Goal: Obtain resource: Download file/media

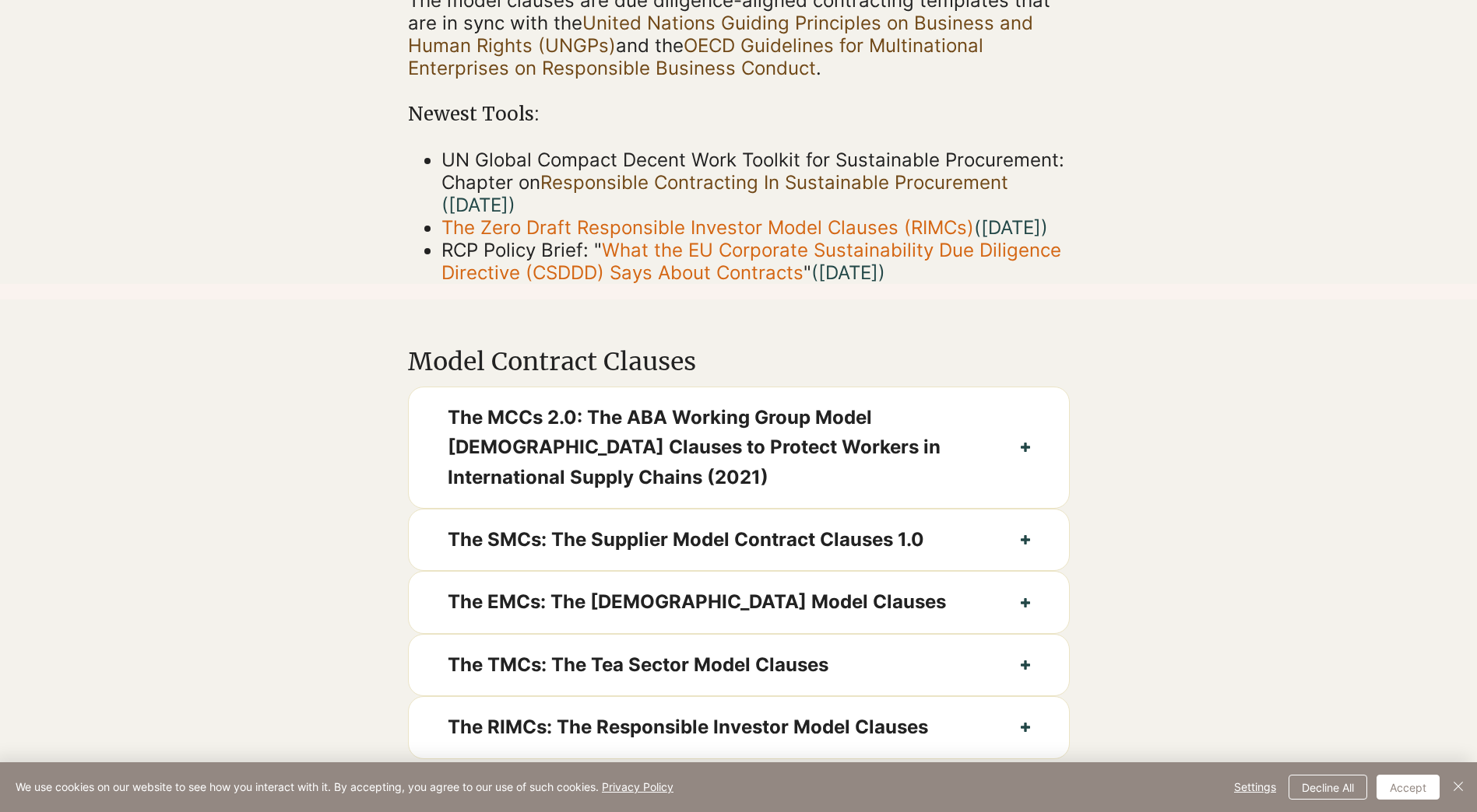
scroll to position [467, 0]
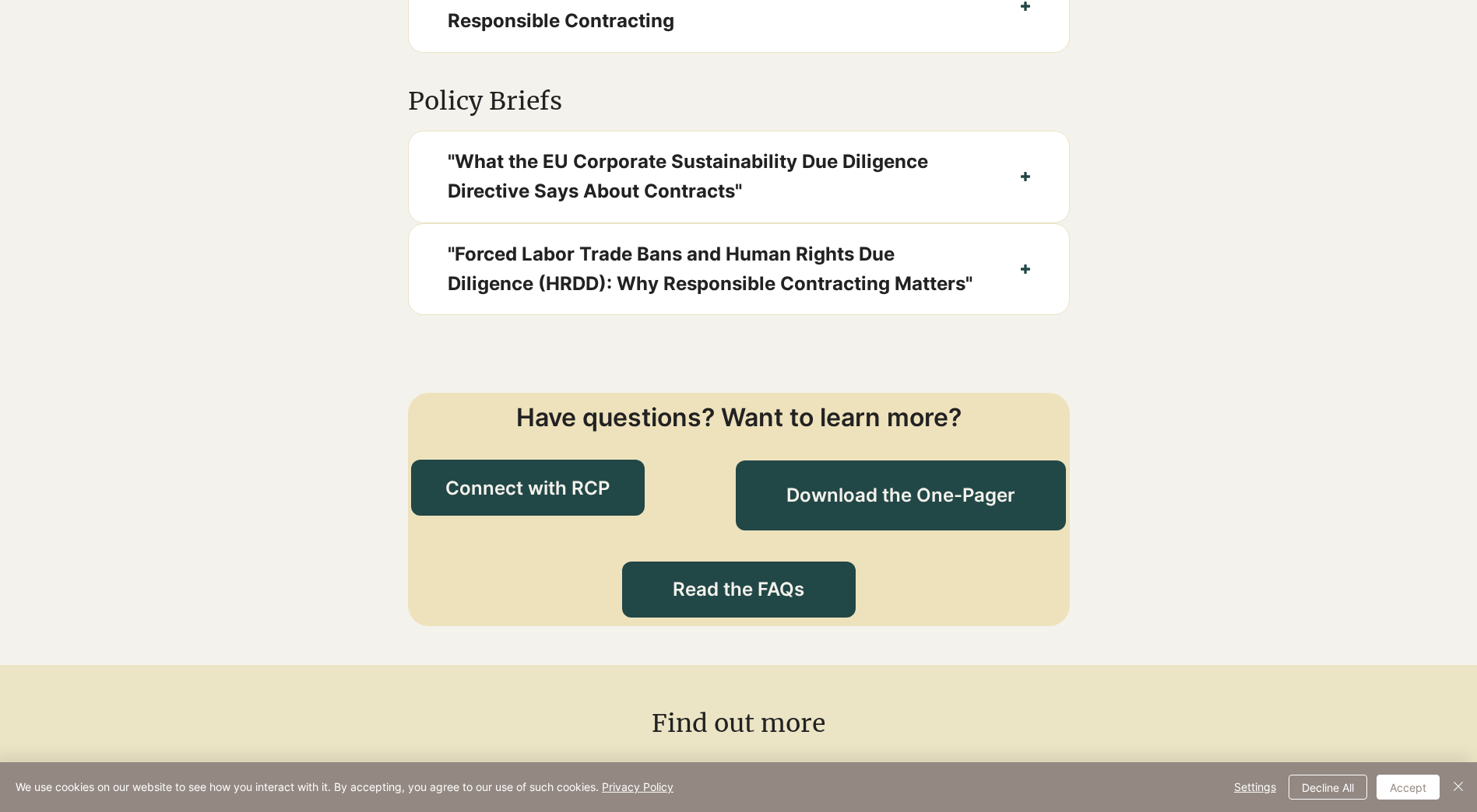
scroll to position [1556, 0]
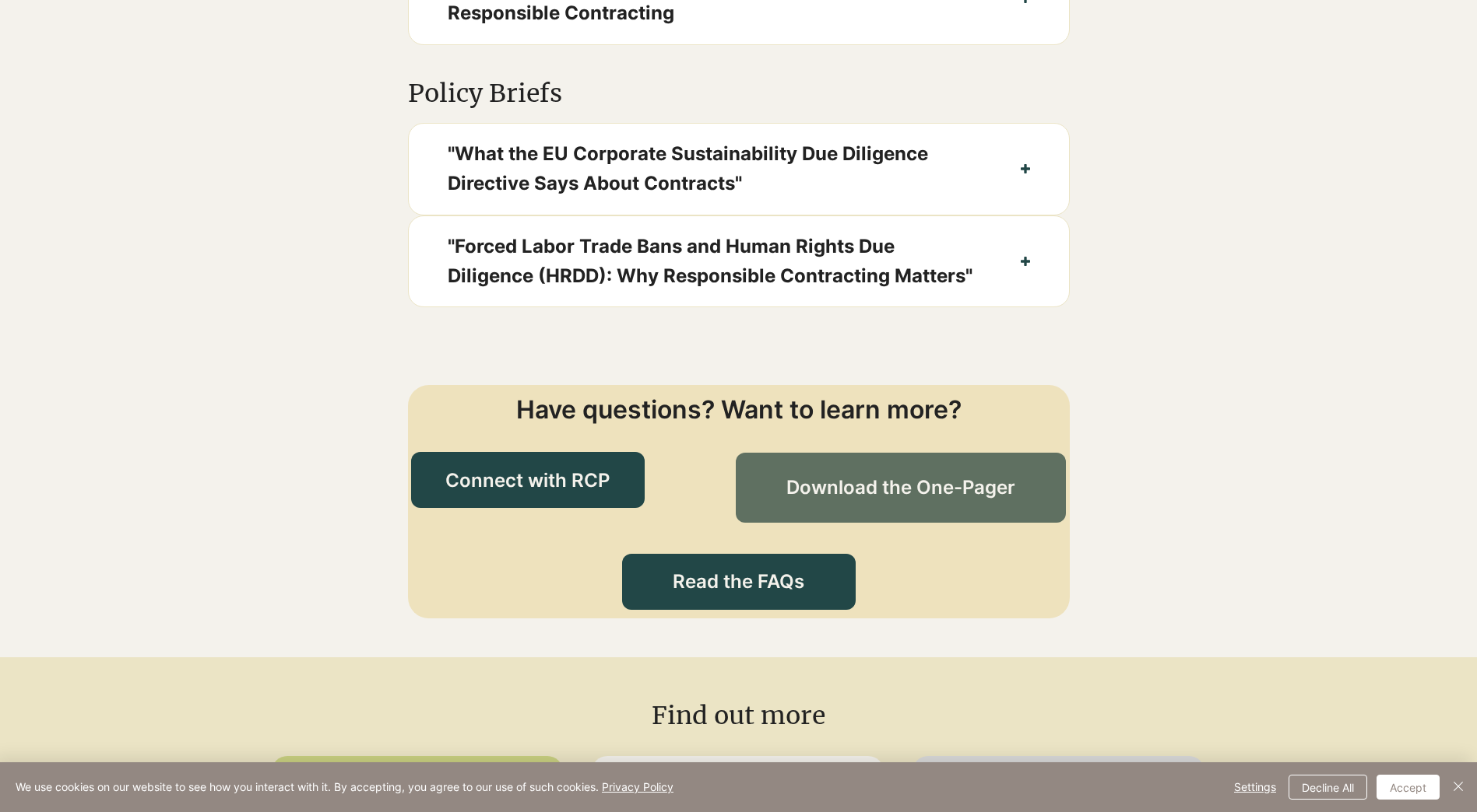
click at [808, 501] on span "Download the One-Pager" at bounding box center [900, 488] width 229 height 27
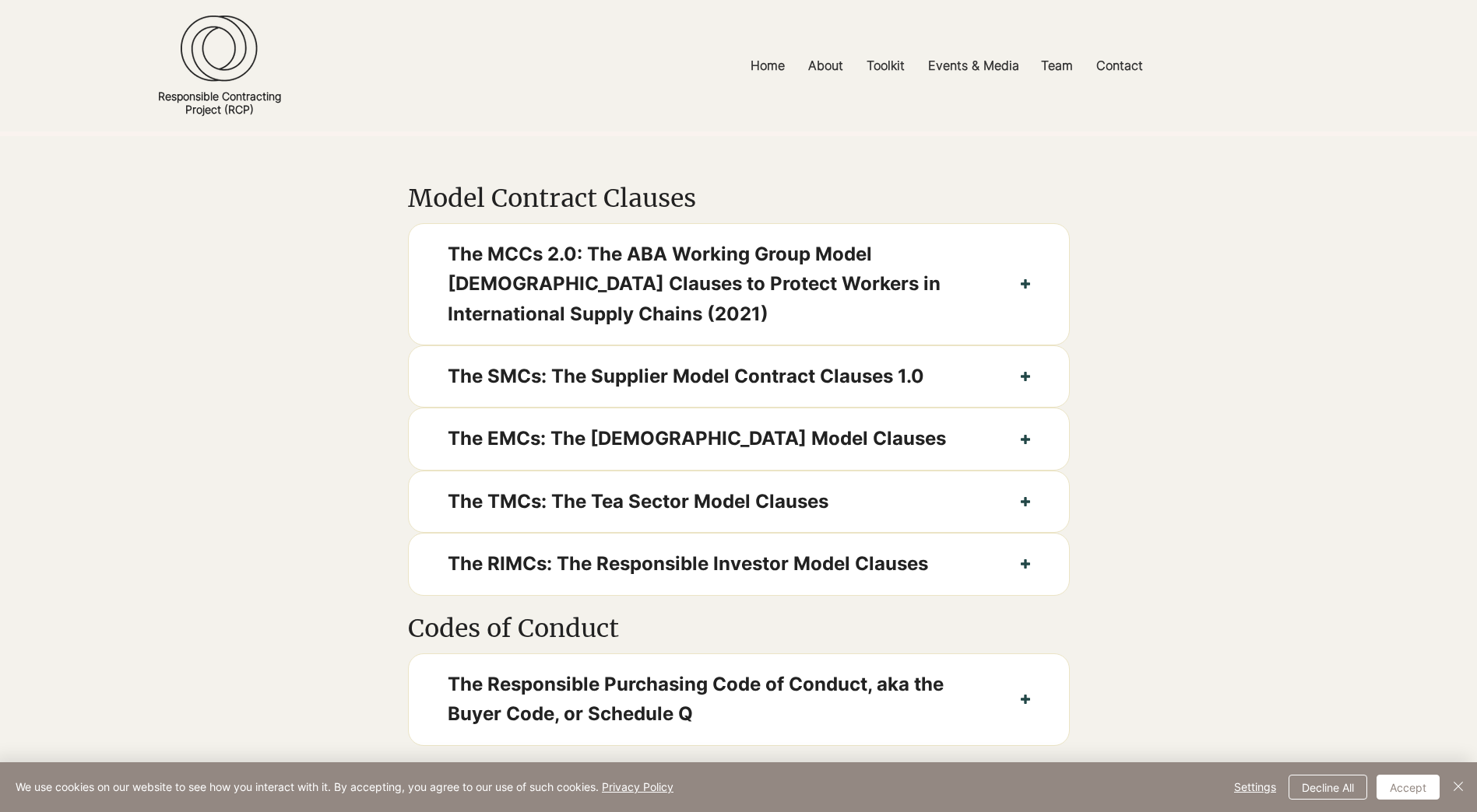
scroll to position [623, 0]
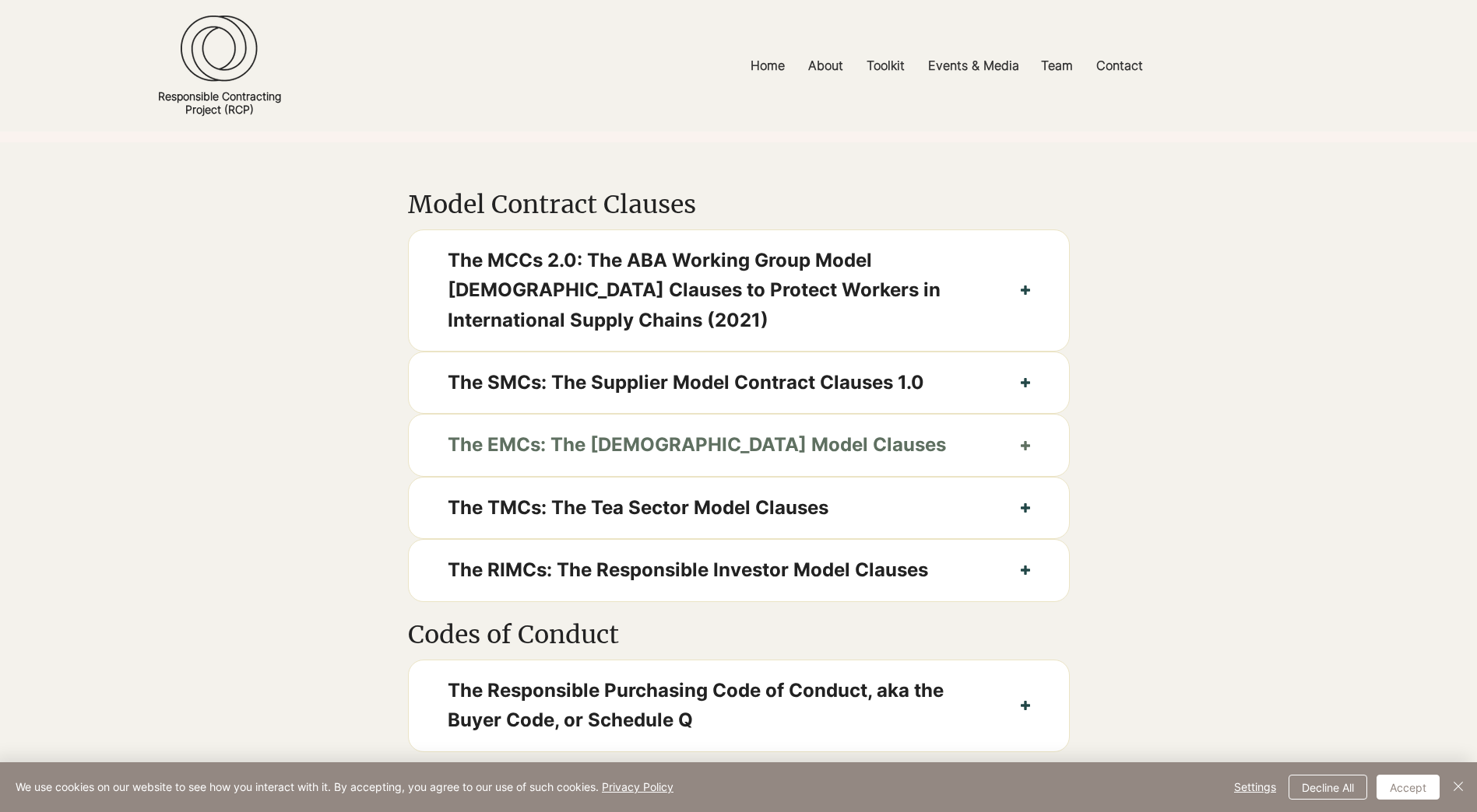
click at [1029, 475] on button "The EMCs: The [DEMOGRAPHIC_DATA] Model Clauses" at bounding box center [739, 445] width 660 height 61
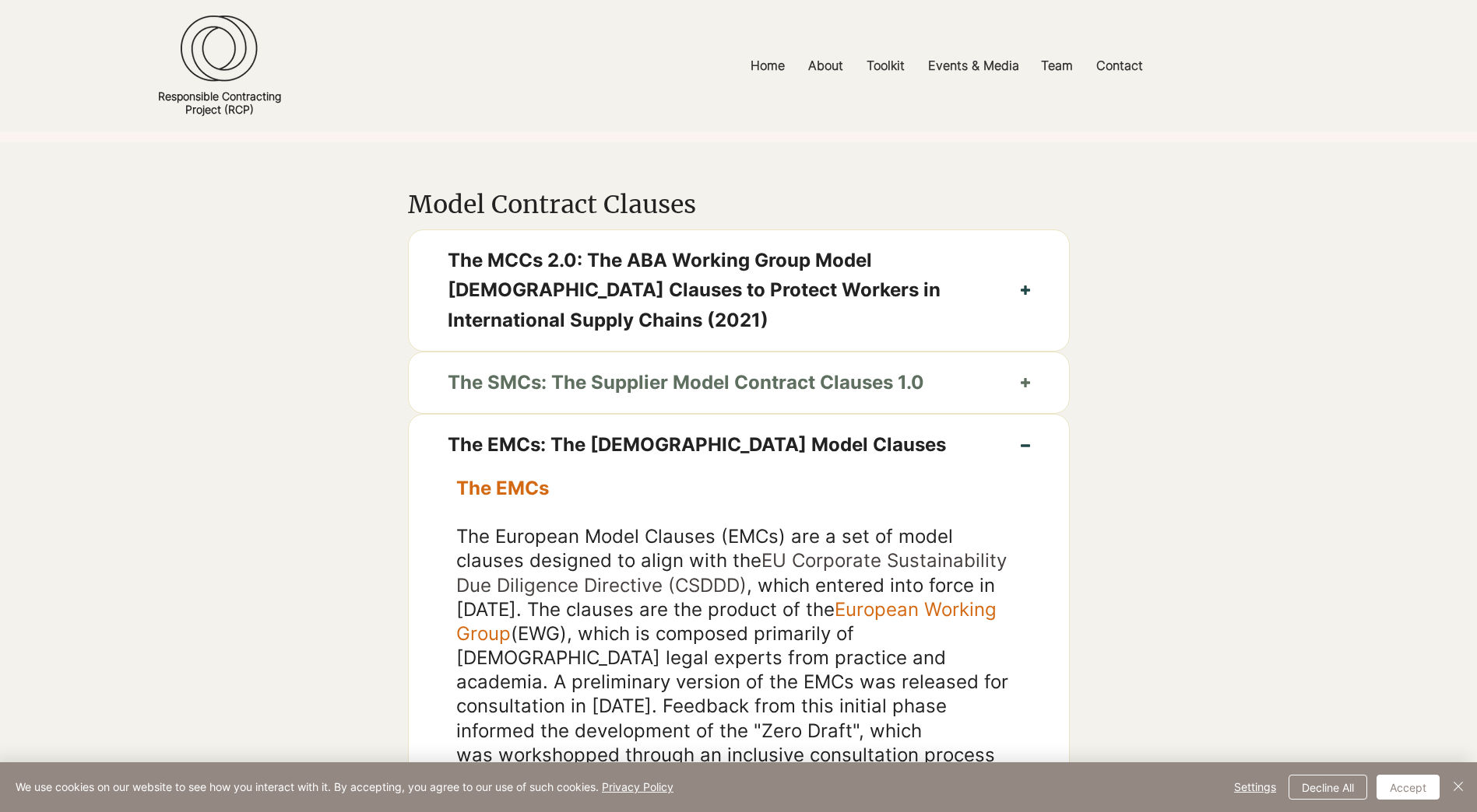
click at [1029, 387] on icon "button" at bounding box center [1025, 383] width 9 height 9
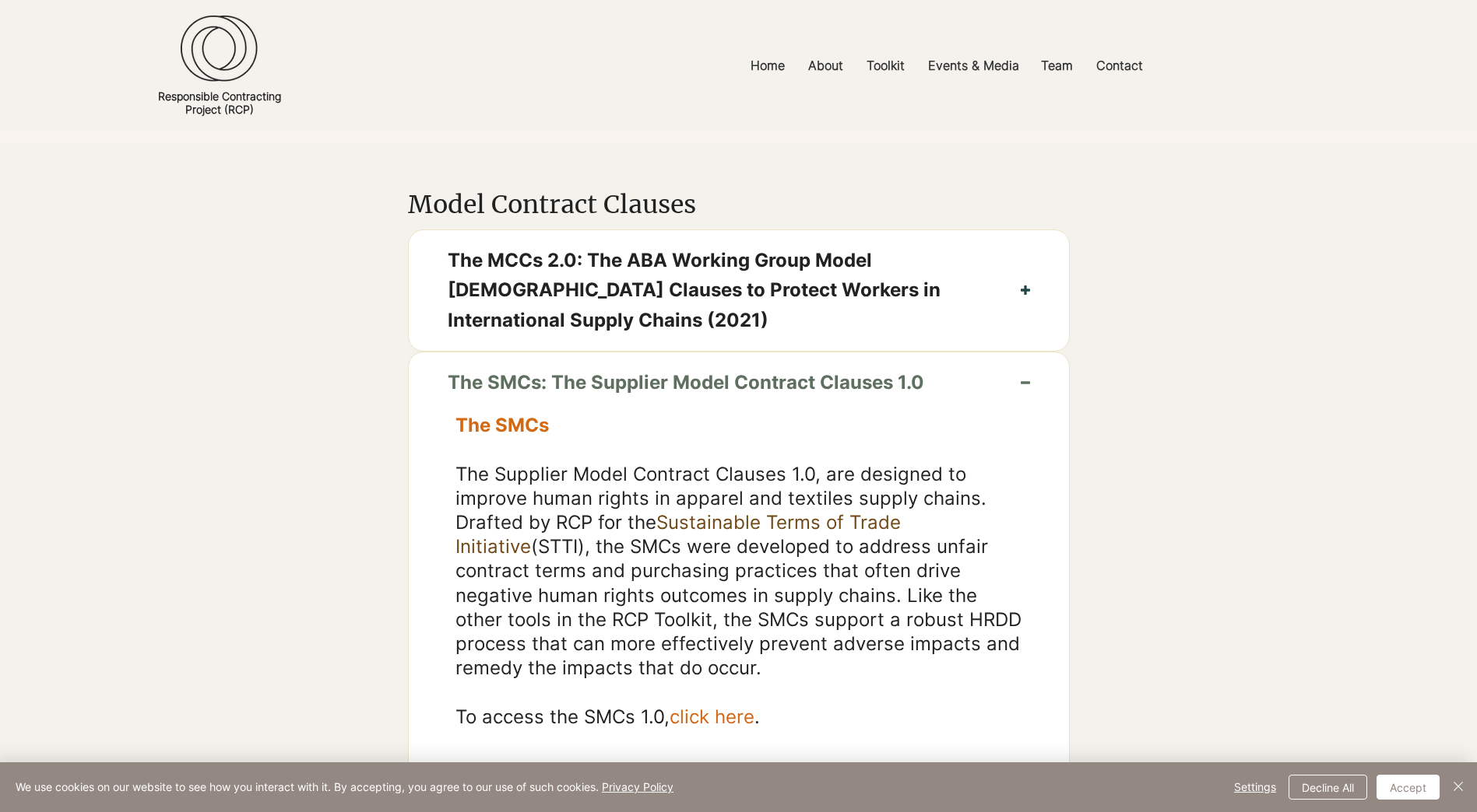
click at [1029, 387] on icon "button" at bounding box center [1025, 383] width 9 height 9
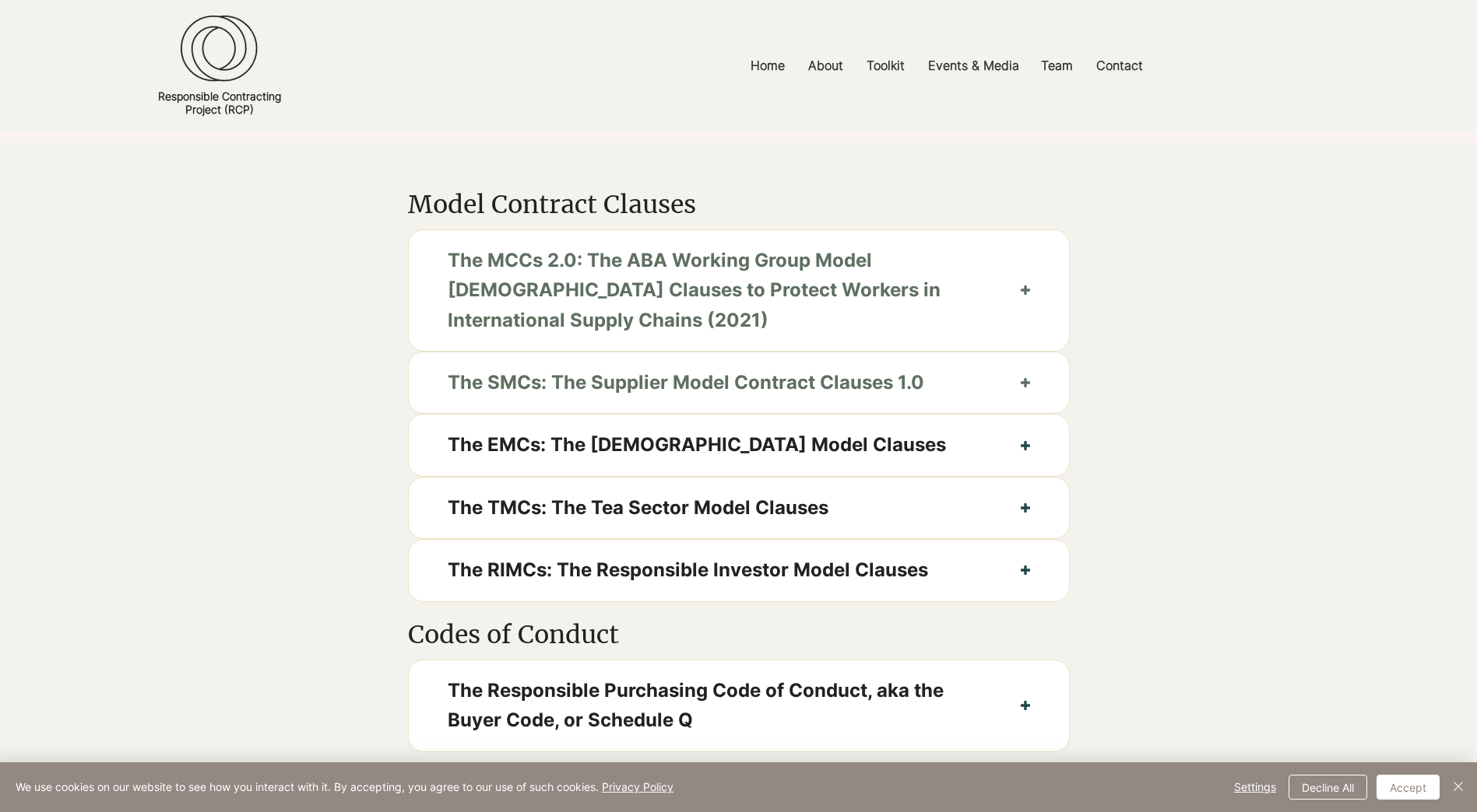
click at [1025, 295] on icon "button" at bounding box center [1025, 290] width 9 height 9
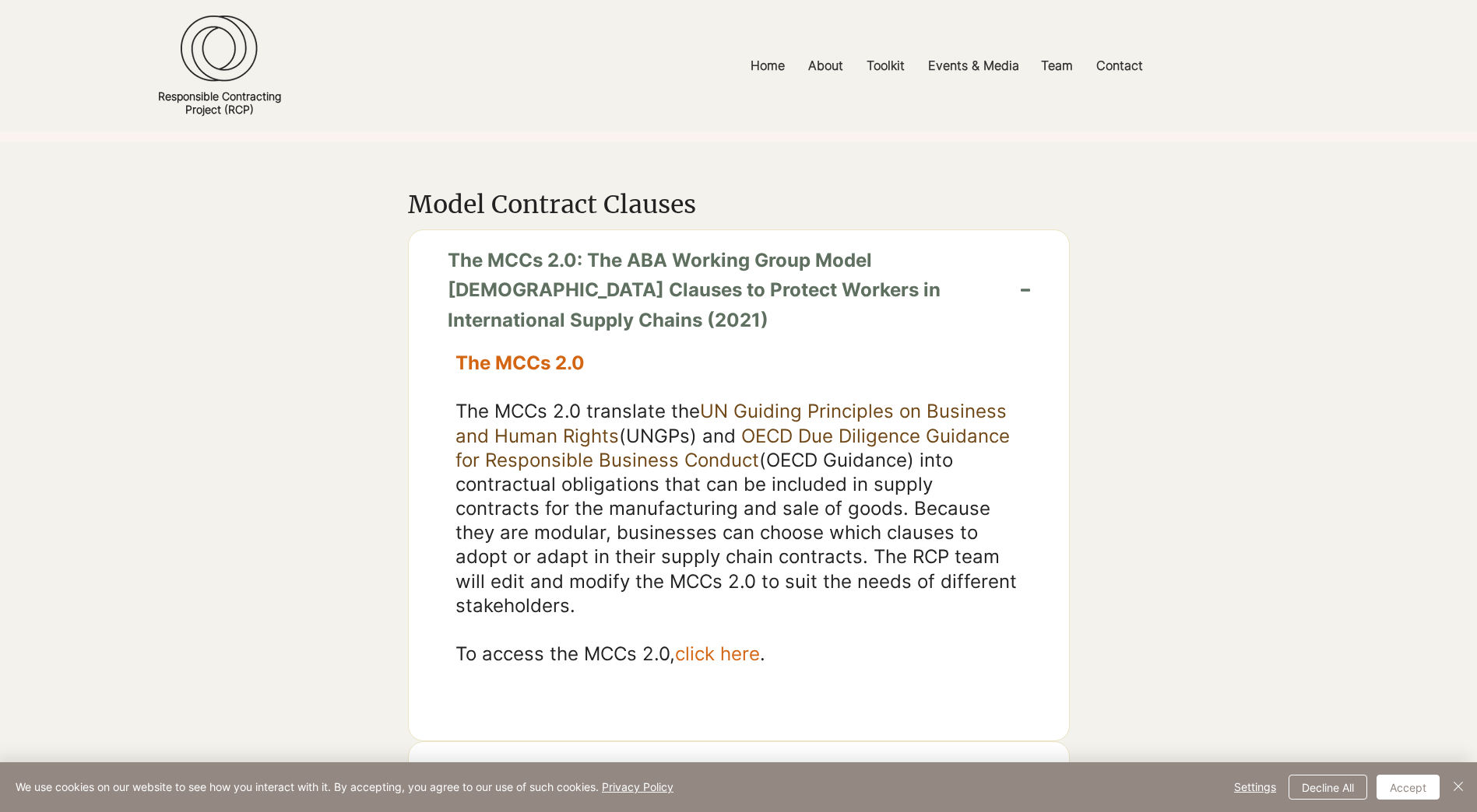
click at [1025, 295] on icon "button" at bounding box center [1025, 290] width 9 height 9
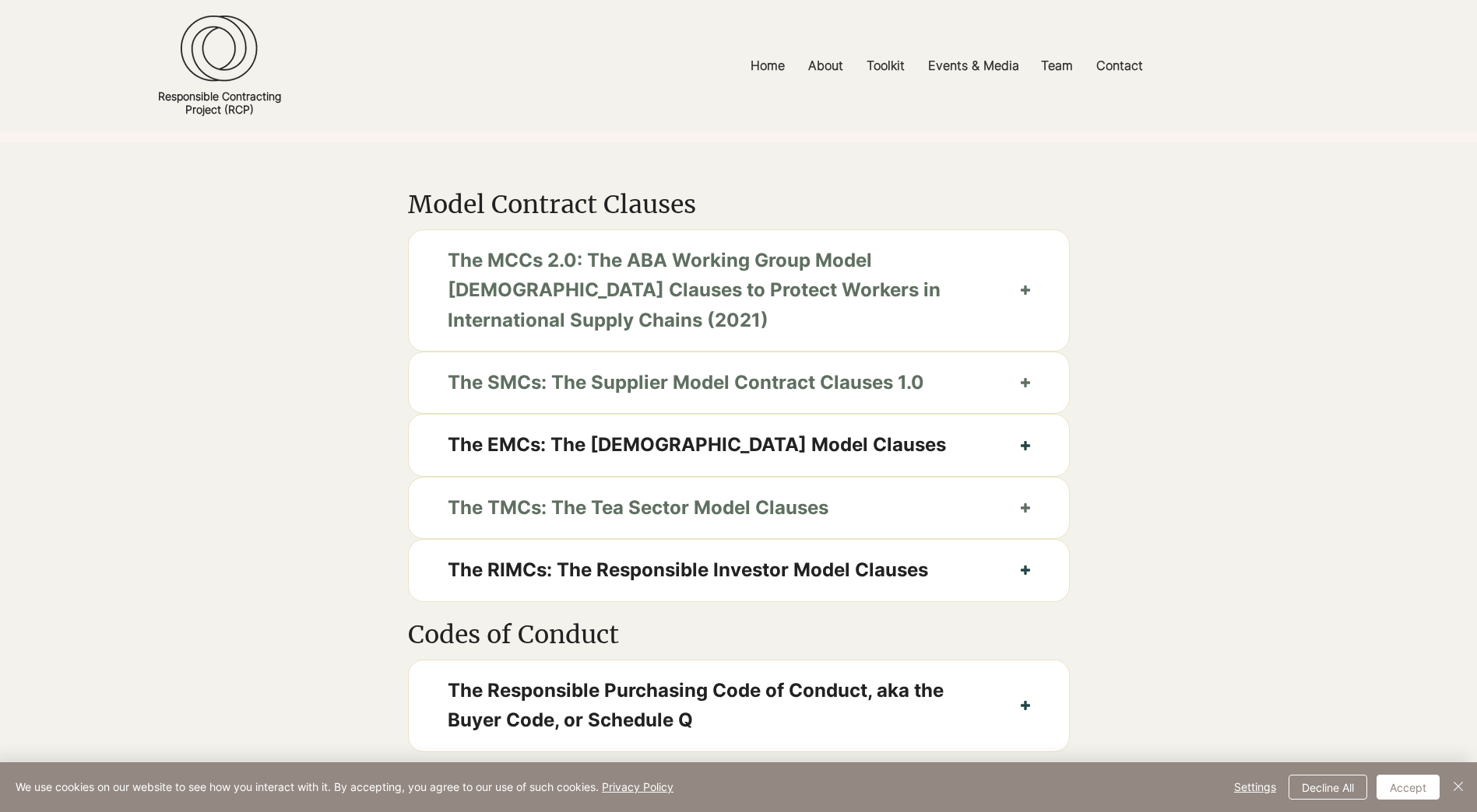
click at [1022, 513] on icon "button" at bounding box center [1025, 508] width 9 height 9
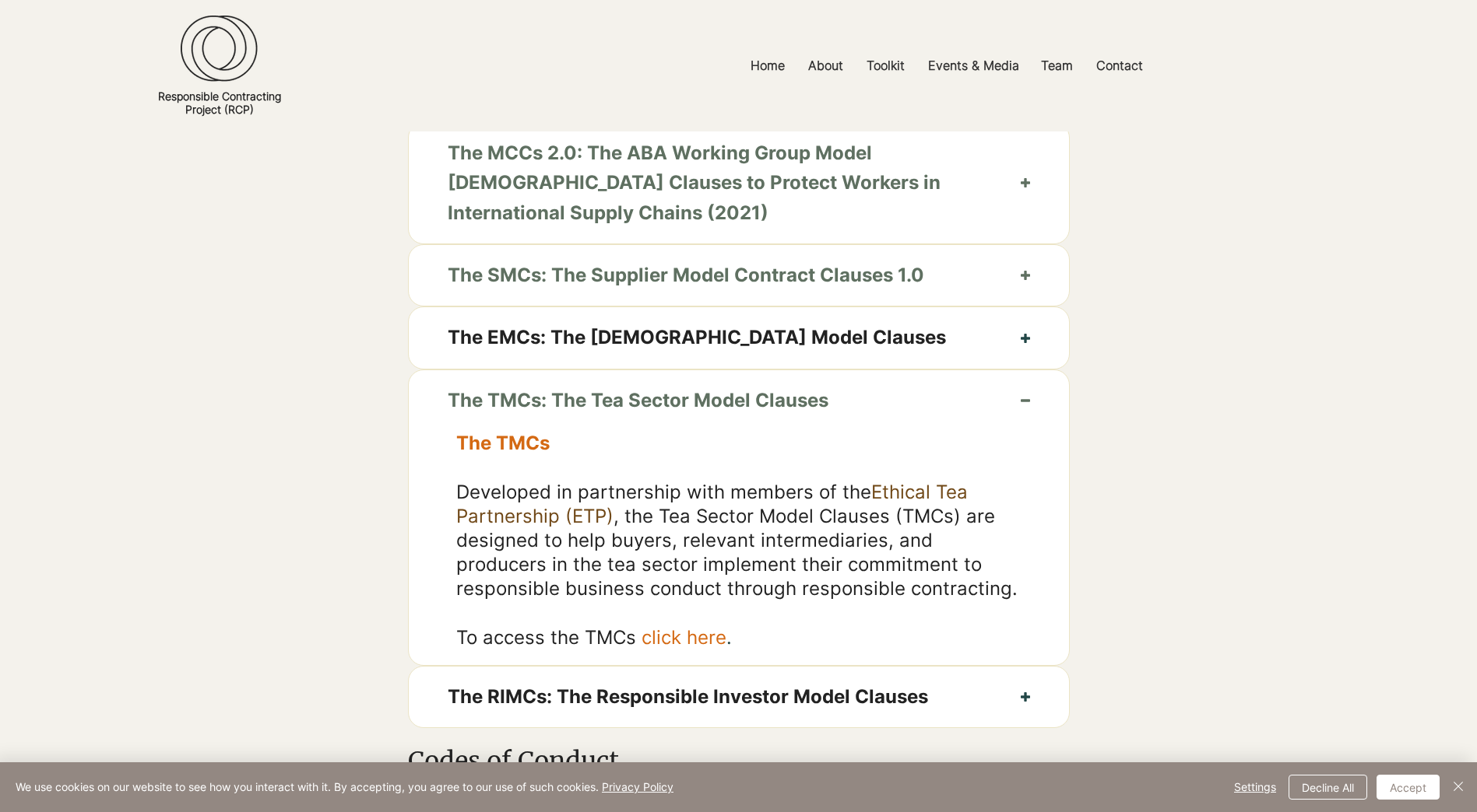
scroll to position [778, 0]
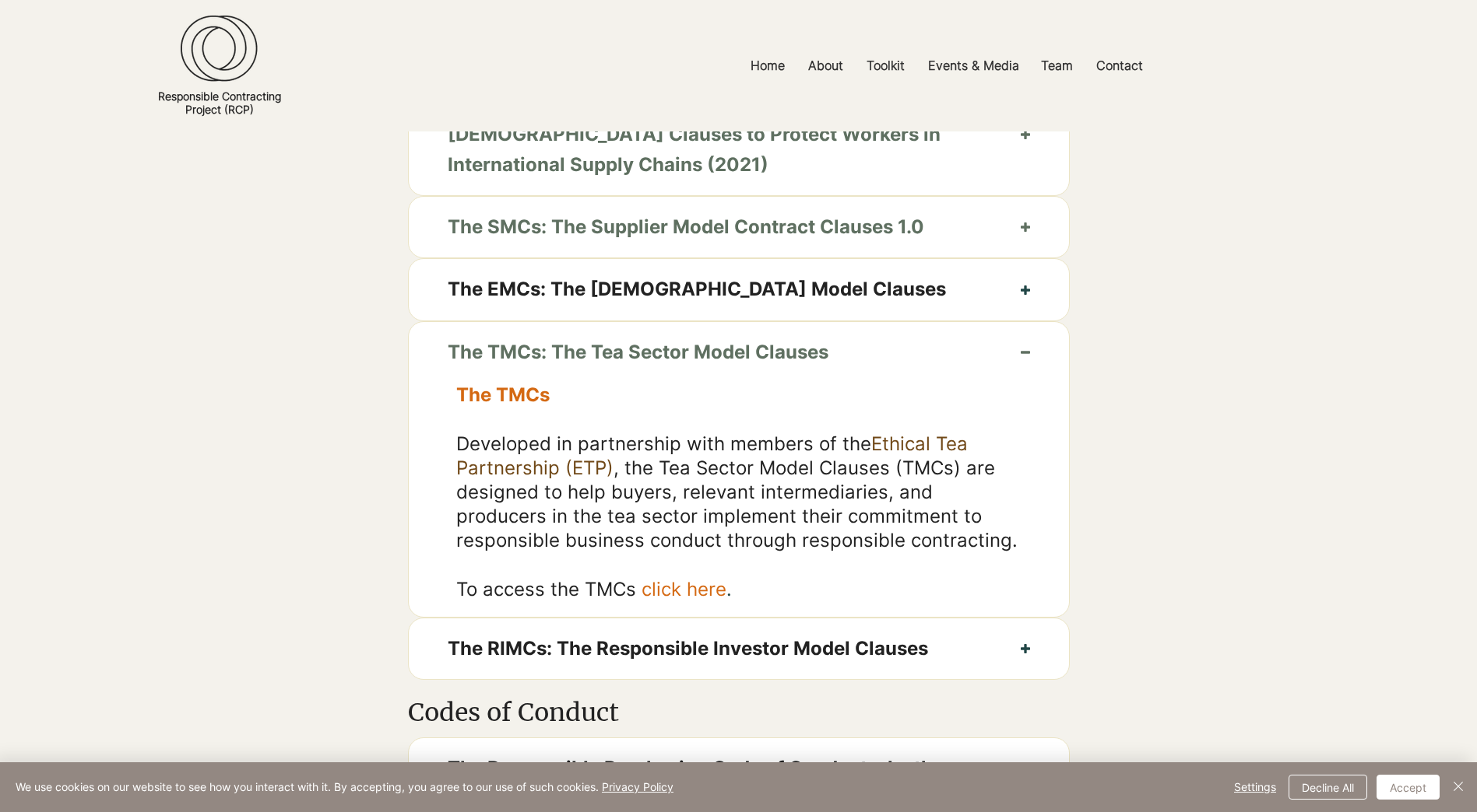
click at [1034, 375] on button "The TMCs: The Tea Sector Model Clauses" at bounding box center [739, 352] width 660 height 61
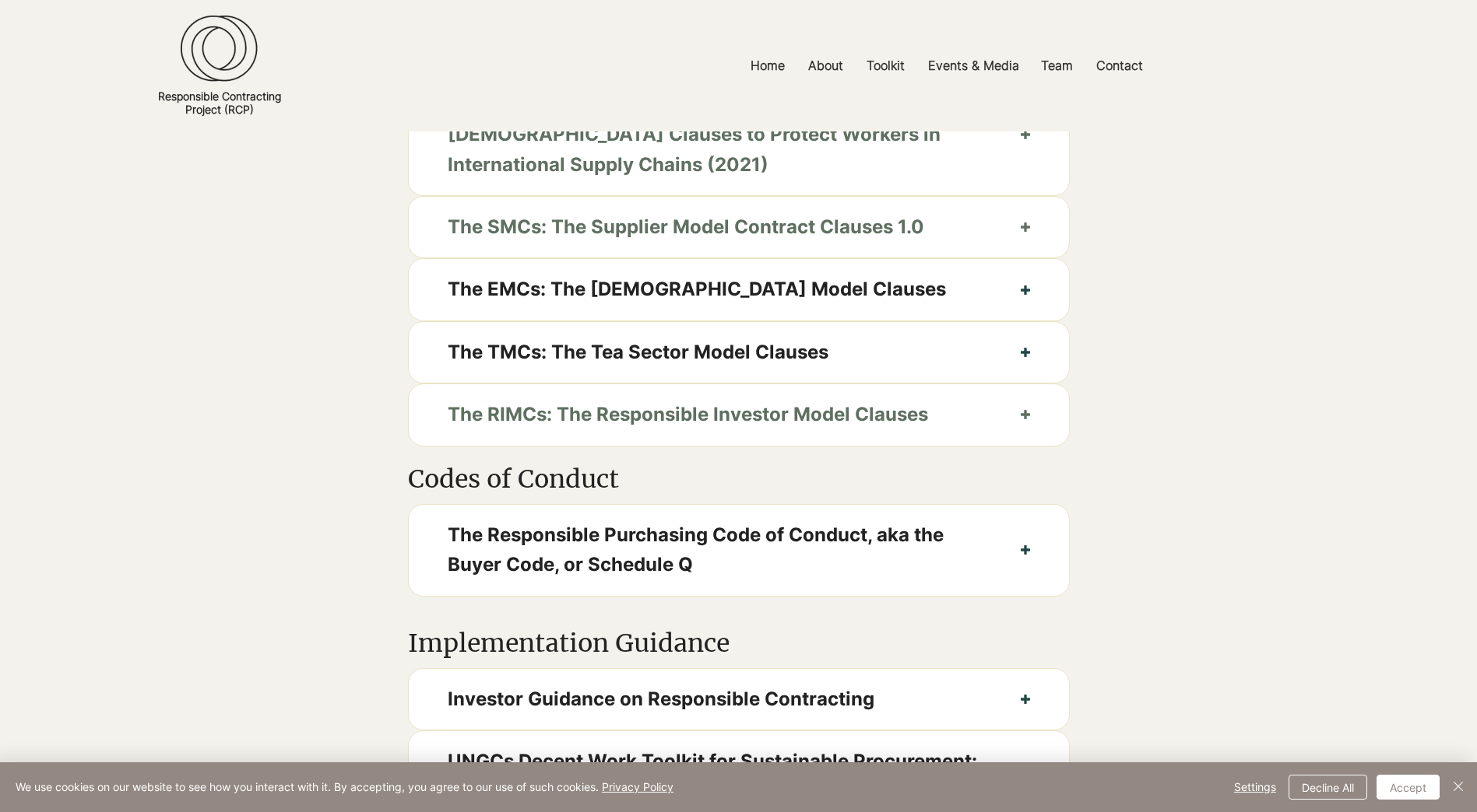
click at [1018, 435] on button "The RIMCs: The Responsible Investor Model Clauses" at bounding box center [739, 415] width 660 height 61
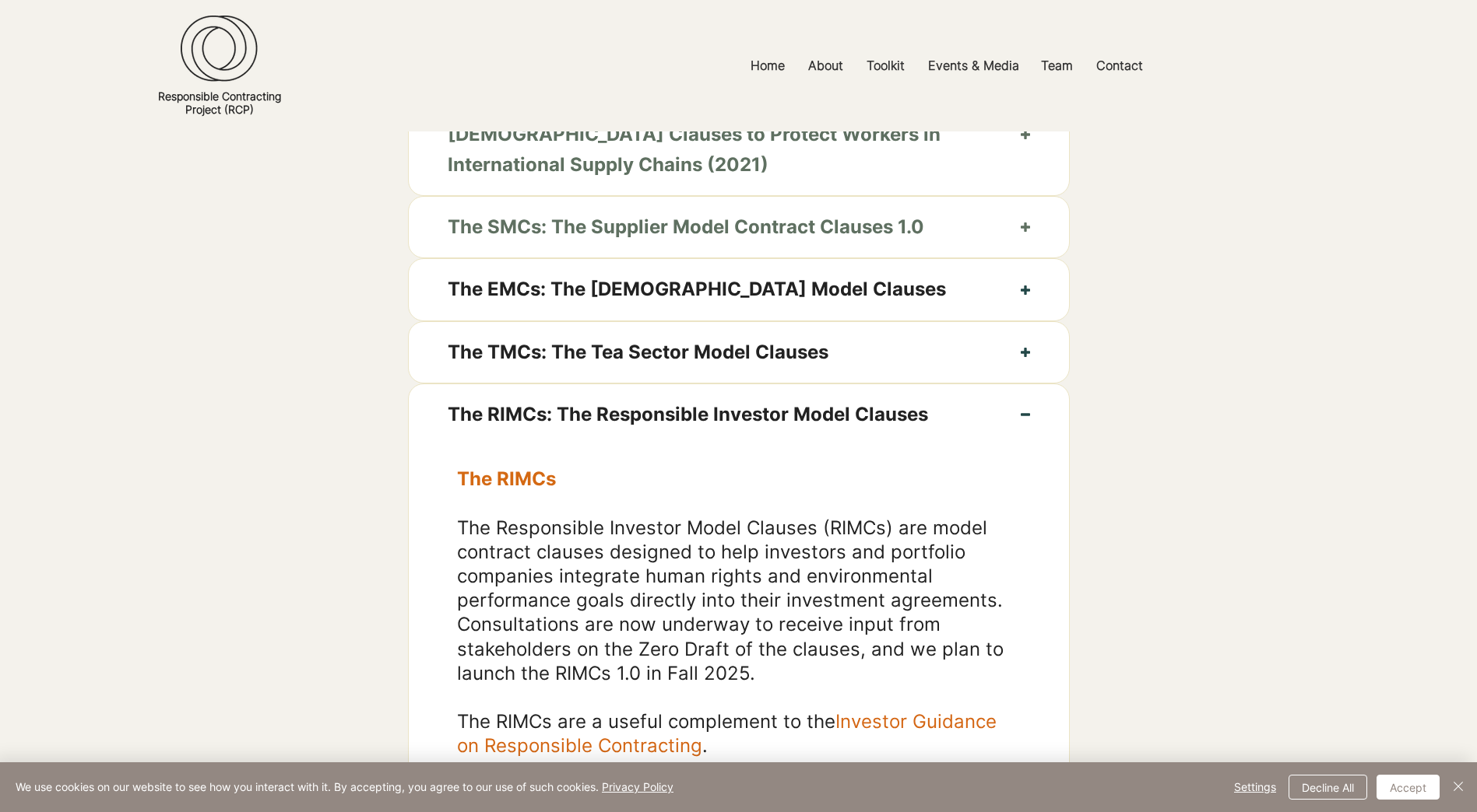
scroll to position [856, 0]
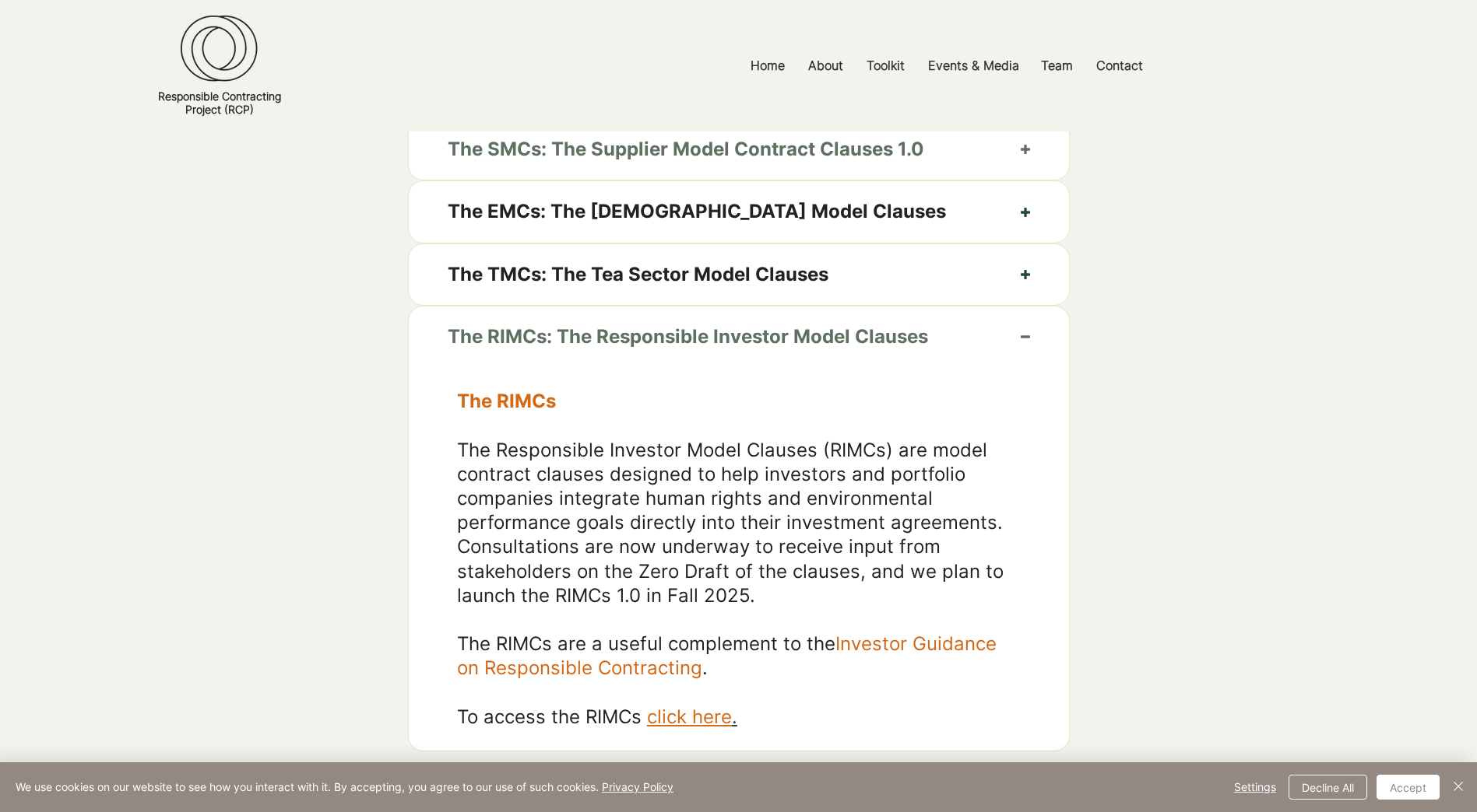
click at [1030, 341] on icon "button" at bounding box center [1025, 337] width 9 height 9
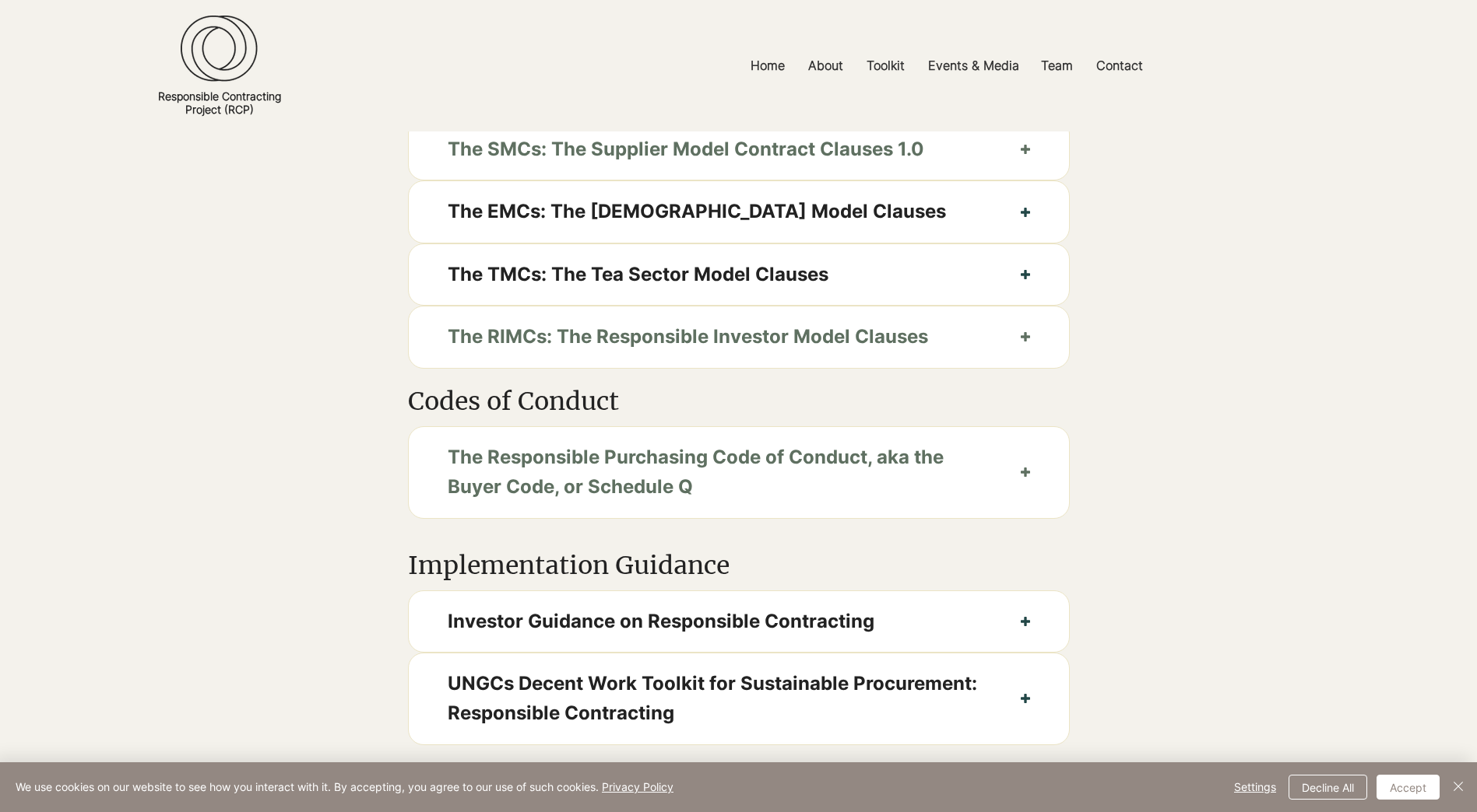
click at [1026, 477] on icon "button" at bounding box center [1025, 472] width 9 height 9
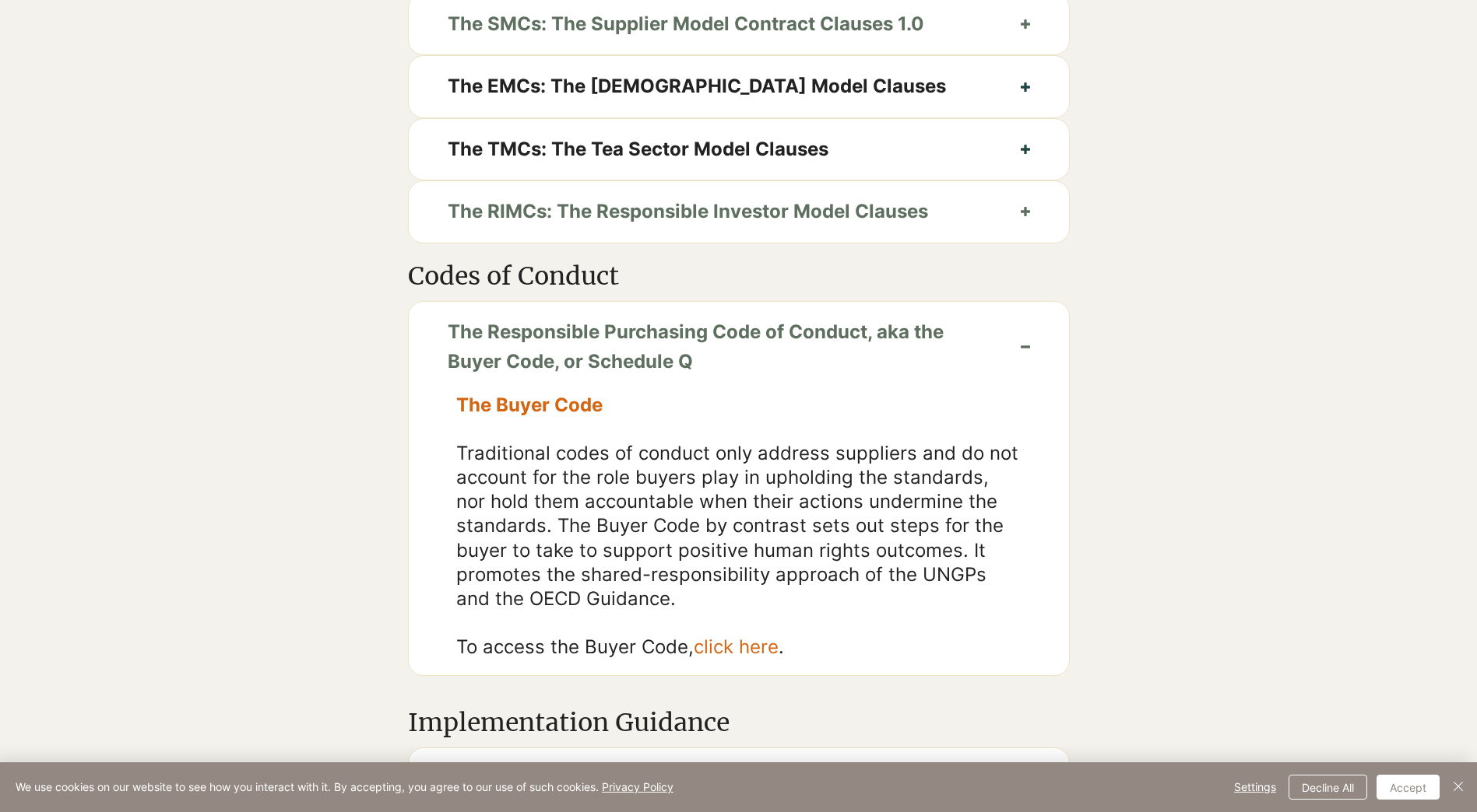
scroll to position [1012, 0]
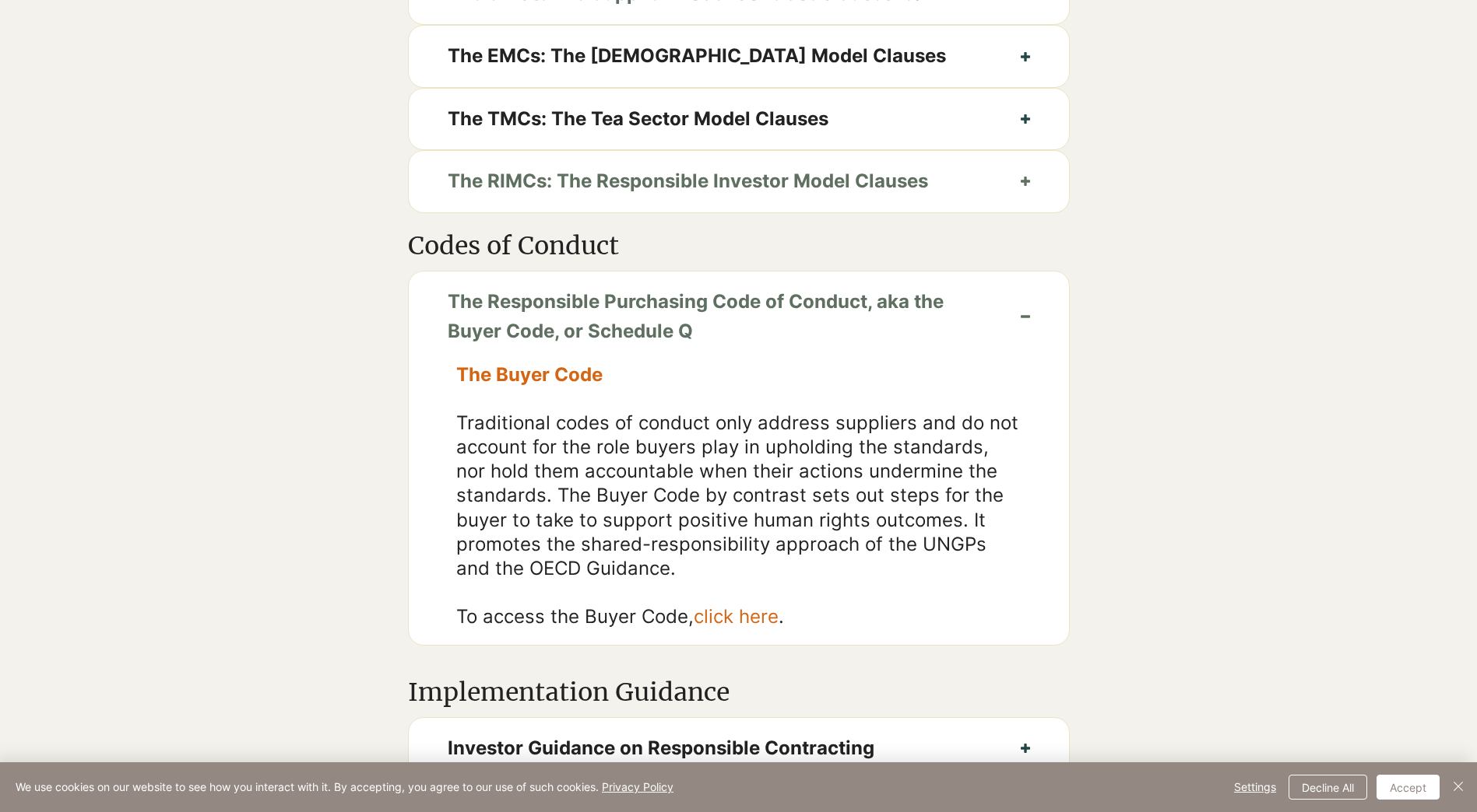
click at [1035, 338] on button "The Responsible Purchasing Code of Conduct, aka the Buyer Code, or Schedule Q" at bounding box center [739, 317] width 660 height 91
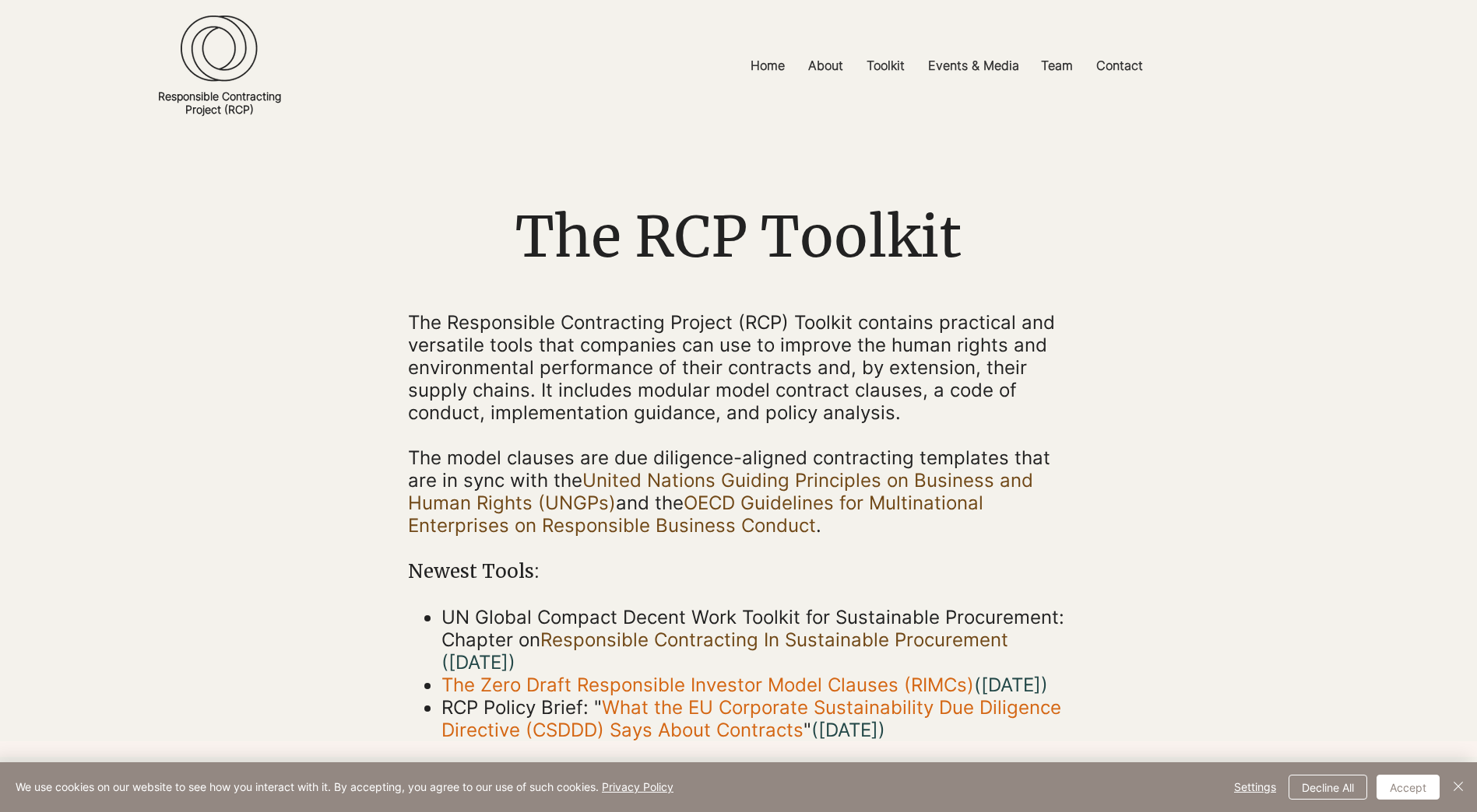
scroll to position [0, 0]
